Goal: Transaction & Acquisition: Obtain resource

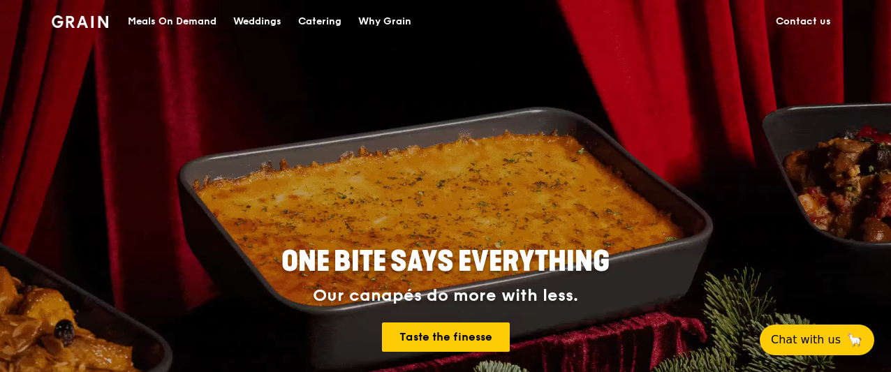
click at [304, 125] on div "ONE BITE SAYS EVERYTHING Our canapés do more with less. Taste the finesse" at bounding box center [445, 300] width 693 height 517
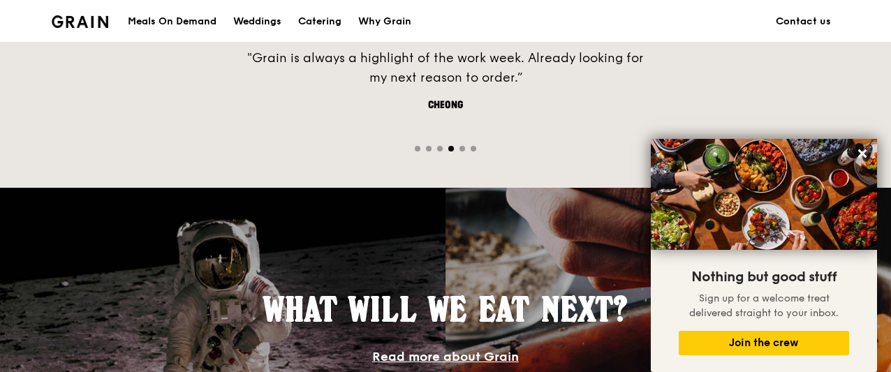
scroll to position [978, 0]
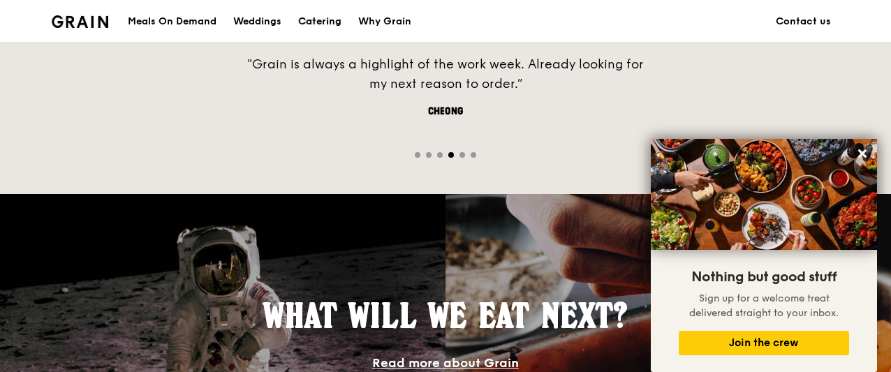
click at [339, 20] on div "Catering" at bounding box center [319, 22] width 43 height 42
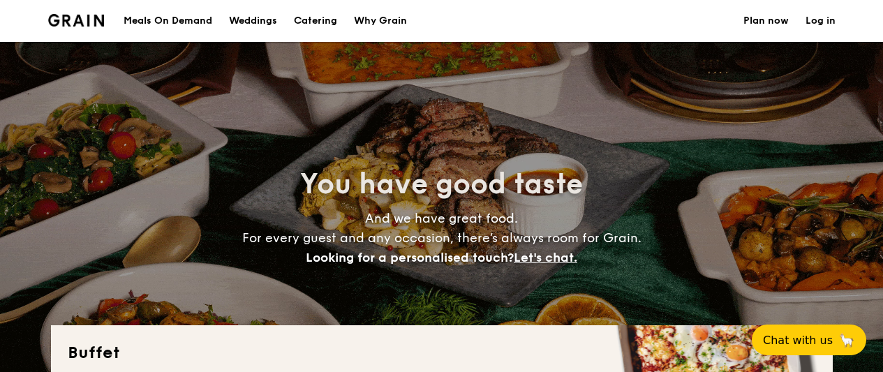
select select
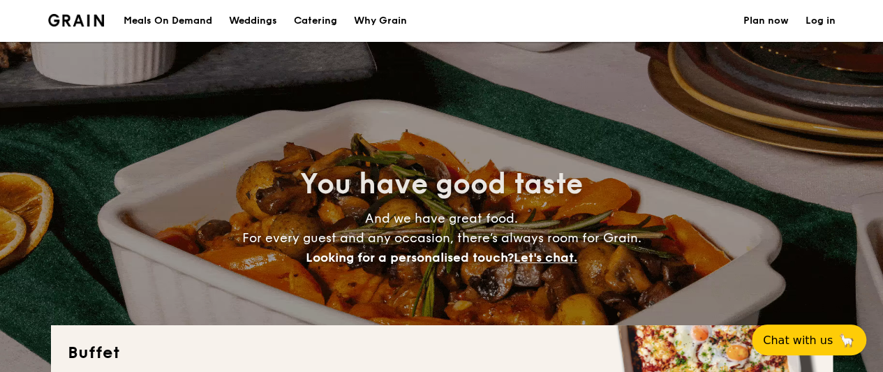
click at [344, 20] on link "Catering" at bounding box center [316, 21] width 60 height 42
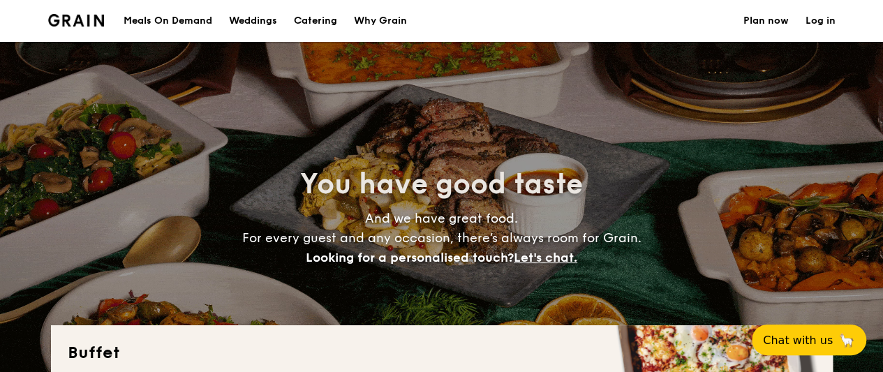
click at [323, 22] on h1 "Catering" at bounding box center [315, 21] width 43 height 42
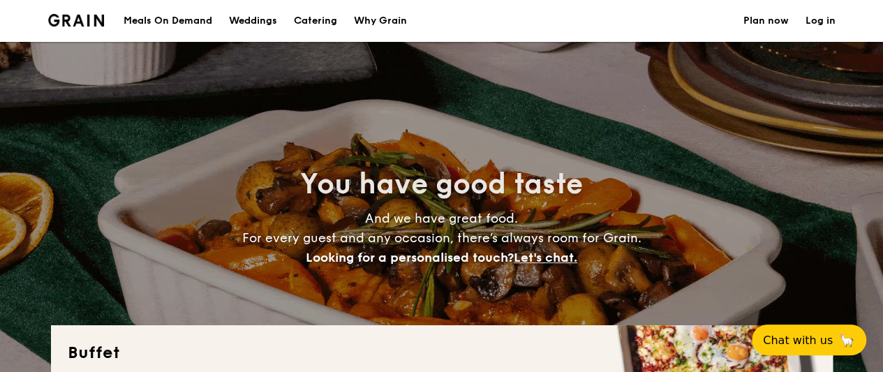
click at [323, 22] on h1 "Catering" at bounding box center [315, 21] width 43 height 42
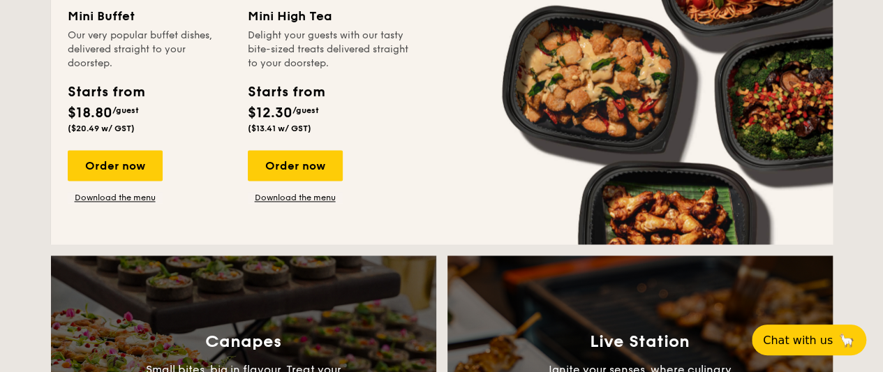
scroll to position [1257, 0]
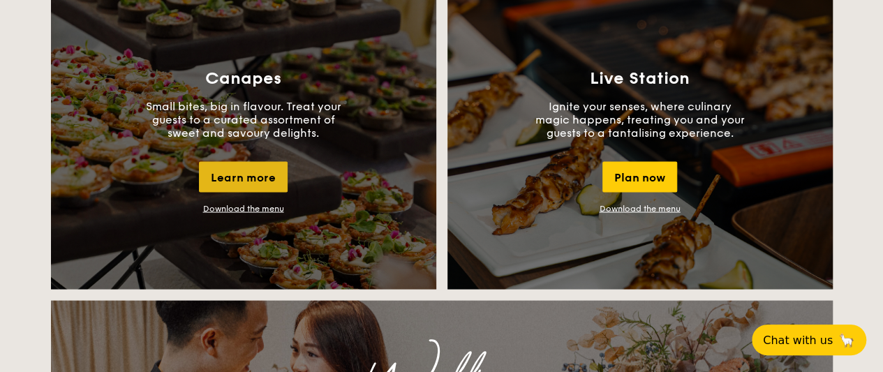
click at [274, 175] on div "Learn more" at bounding box center [243, 176] width 89 height 31
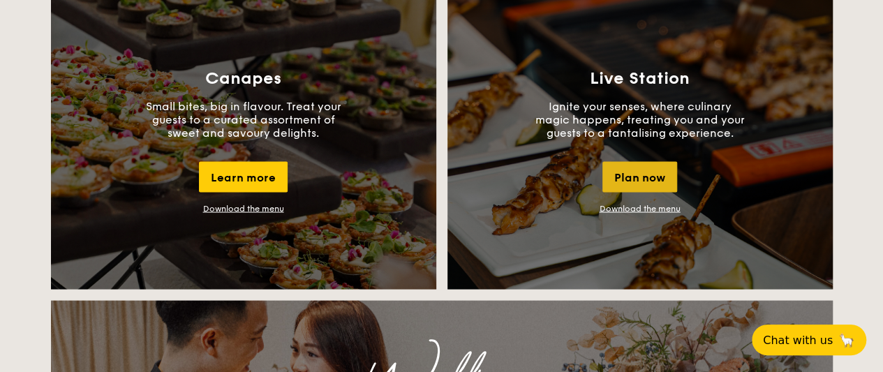
click at [655, 168] on div "Plan now" at bounding box center [640, 176] width 75 height 31
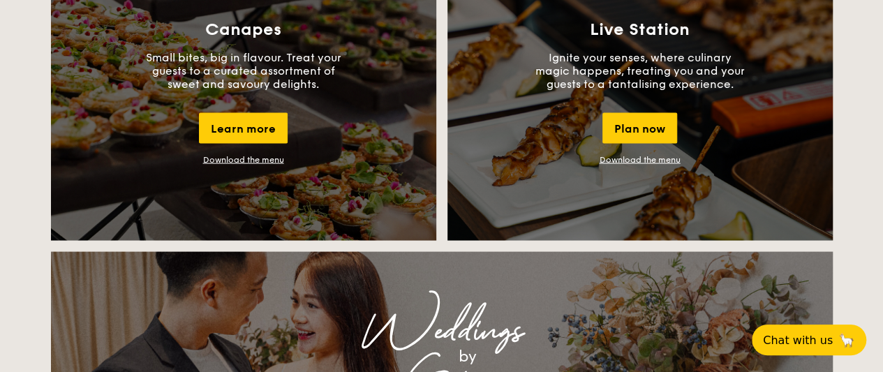
scroll to position [1279, 0]
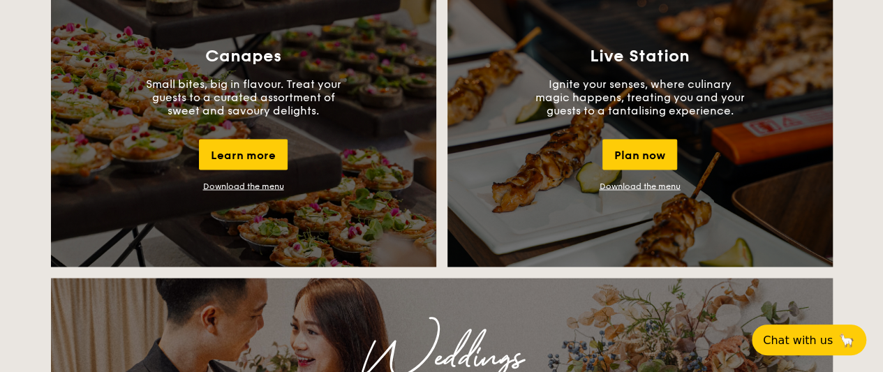
click at [643, 185] on link "Download the menu" at bounding box center [640, 186] width 81 height 10
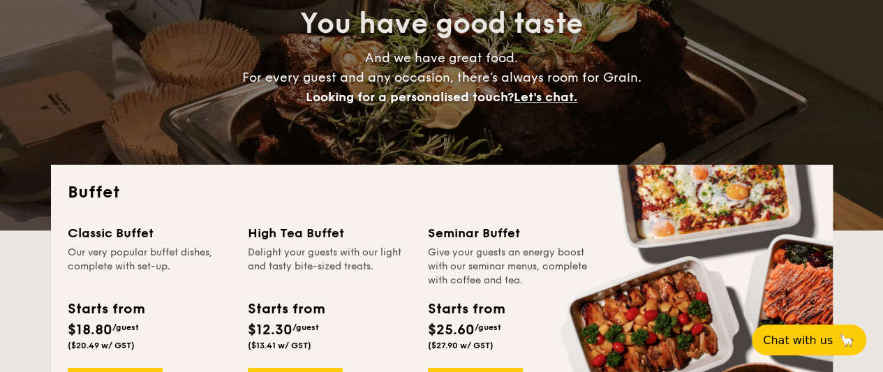
scroll to position [0, 0]
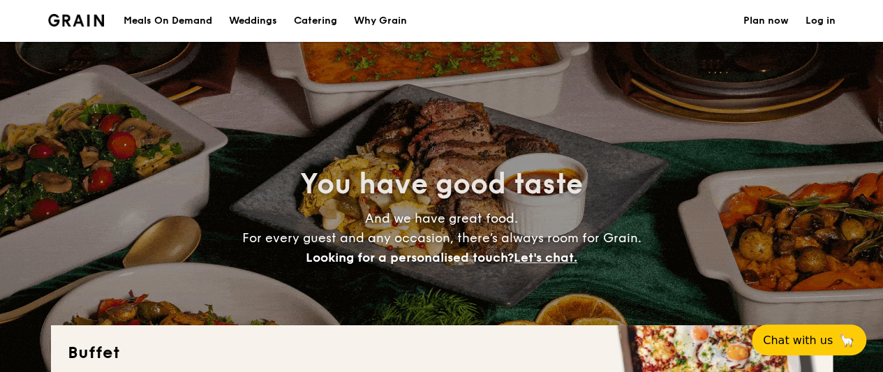
click at [83, 25] on img at bounding box center [76, 20] width 57 height 13
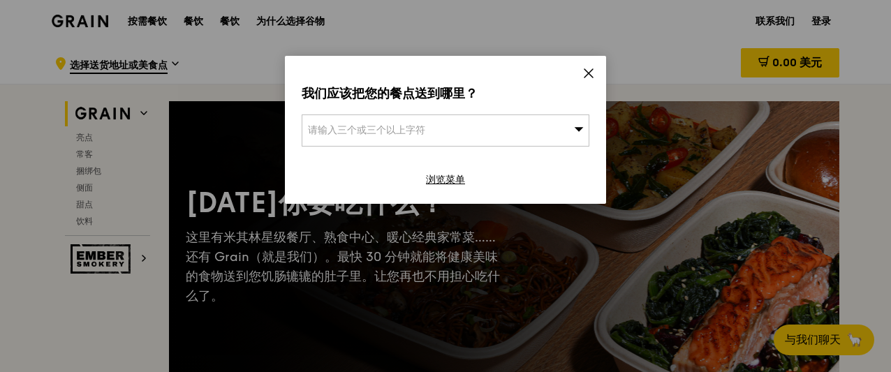
click at [584, 78] on icon at bounding box center [588, 73] width 8 height 8
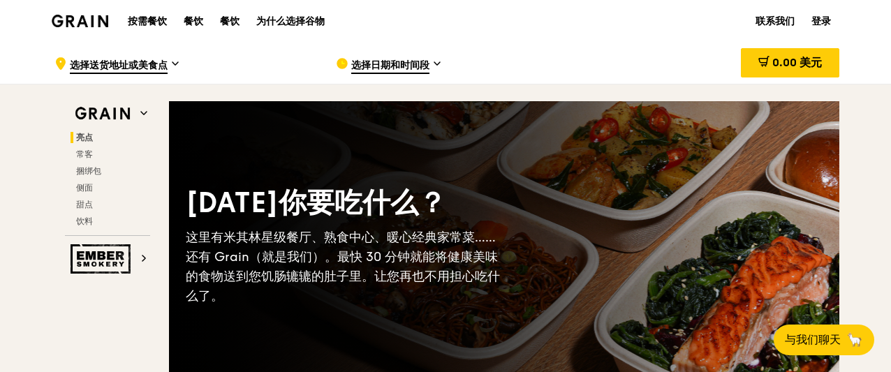
click at [144, 22] on font "按需餐饮" at bounding box center [147, 21] width 39 height 12
click at [199, 24] on font "餐饮" at bounding box center [194, 21] width 20 height 12
